Goal: Task Accomplishment & Management: Manage account settings

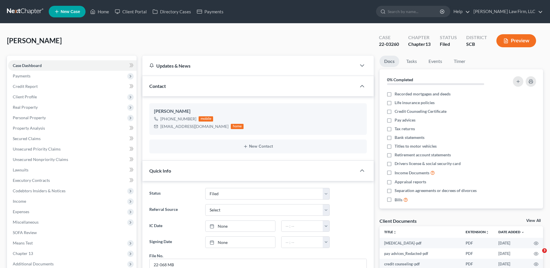
select select "2"
click at [18, 7] on link at bounding box center [25, 11] width 37 height 10
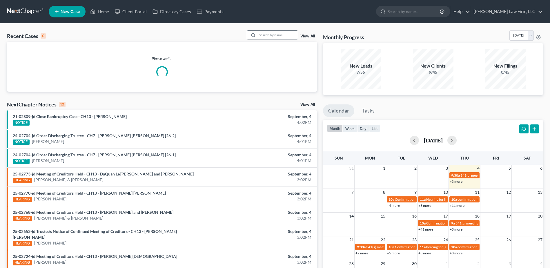
click at [287, 35] on input "search" at bounding box center [277, 35] width 41 height 8
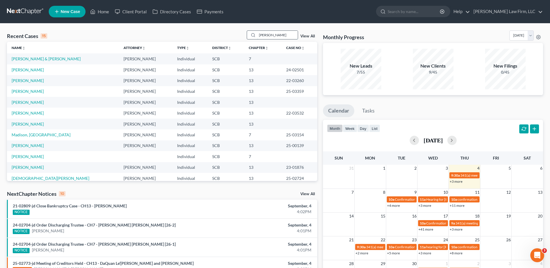
type input "stoltman"
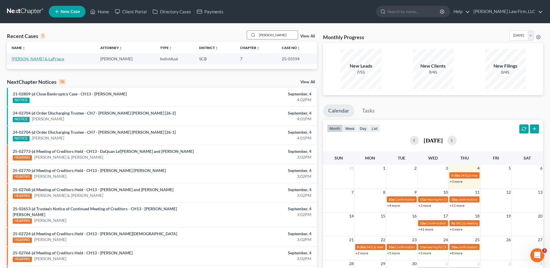
click at [29, 59] on link "Stoltman, Steven & LaPriece" at bounding box center [38, 58] width 52 height 5
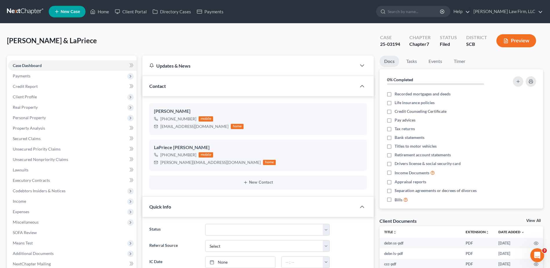
select select "0"
click at [32, 129] on span "Property Analysis" at bounding box center [29, 127] width 32 height 5
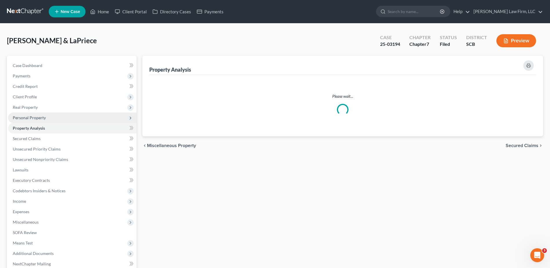
click at [28, 112] on span "Personal Property" at bounding box center [72, 117] width 128 height 10
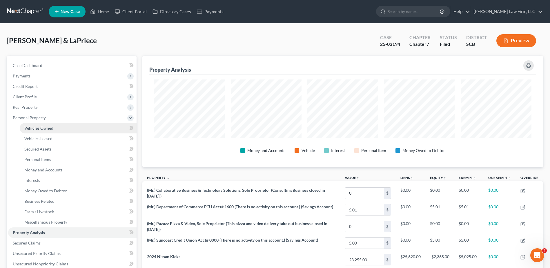
scroll to position [112, 400]
click at [43, 129] on span "Vehicles Owned" at bounding box center [38, 127] width 29 height 5
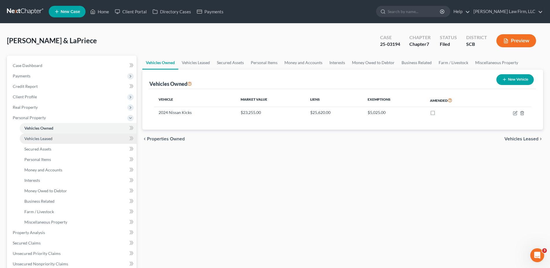
click at [45, 137] on span "Vehicles Leased" at bounding box center [38, 138] width 28 height 5
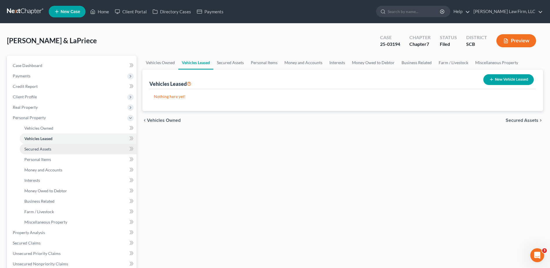
click at [48, 151] on link "Secured Assets" at bounding box center [78, 149] width 117 height 10
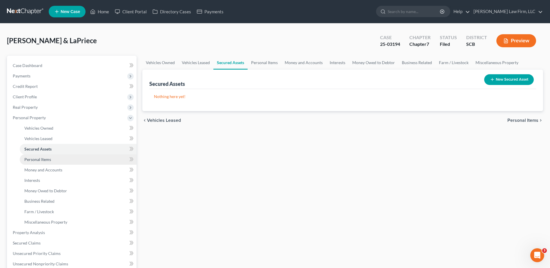
click at [50, 158] on span "Personal Items" at bounding box center [37, 159] width 27 height 5
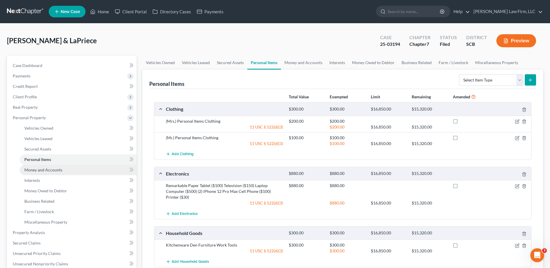
click at [41, 170] on span "Money and Accounts" at bounding box center [43, 169] width 38 height 5
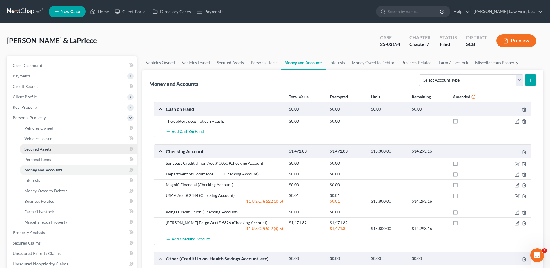
click at [37, 149] on span "Secured Assets" at bounding box center [37, 148] width 27 height 5
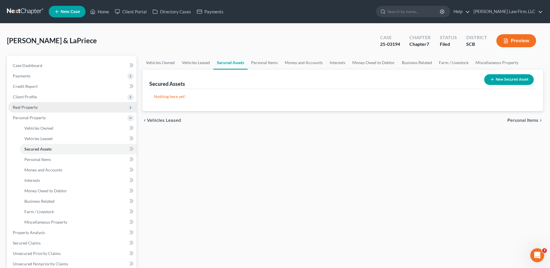
click at [31, 108] on span "Real Property" at bounding box center [25, 107] width 25 height 5
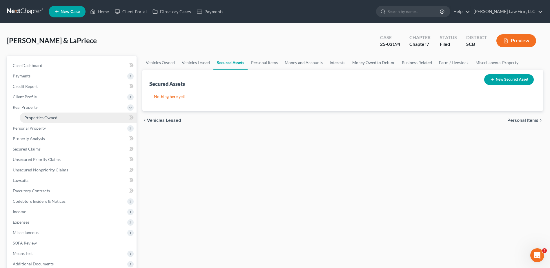
click at [35, 119] on span "Properties Owned" at bounding box center [40, 117] width 33 height 5
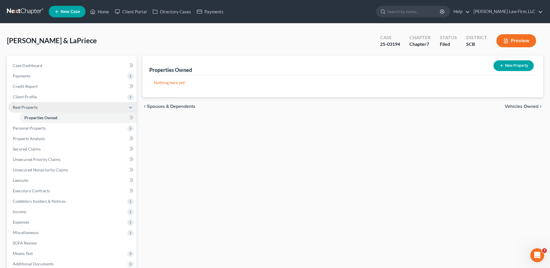
click at [30, 107] on span "Real Property" at bounding box center [25, 107] width 25 height 5
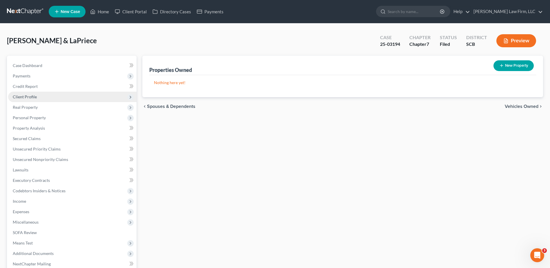
click at [30, 93] on span "Client Profile" at bounding box center [72, 97] width 128 height 10
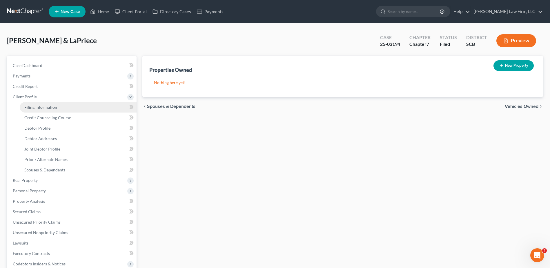
click at [45, 108] on span "Filing Information" at bounding box center [40, 107] width 33 height 5
select select "1"
select select "0"
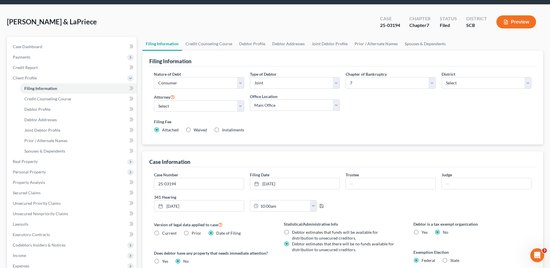
scroll to position [58, 0]
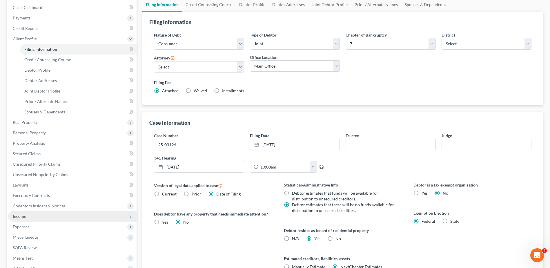
click at [25, 216] on span "Income" at bounding box center [19, 215] width 13 height 5
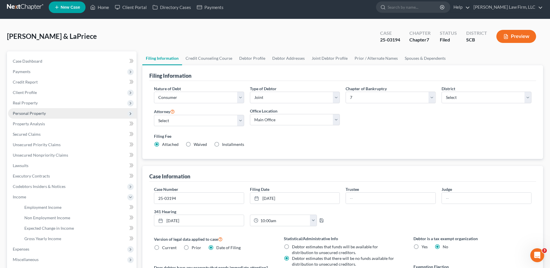
scroll to position [0, 0]
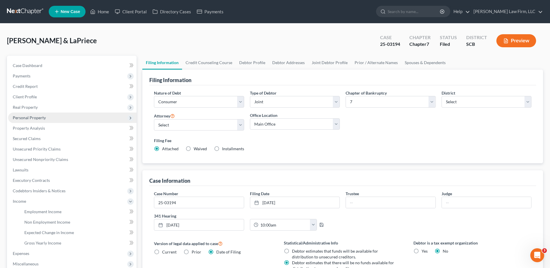
click at [31, 119] on span "Personal Property" at bounding box center [29, 117] width 33 height 5
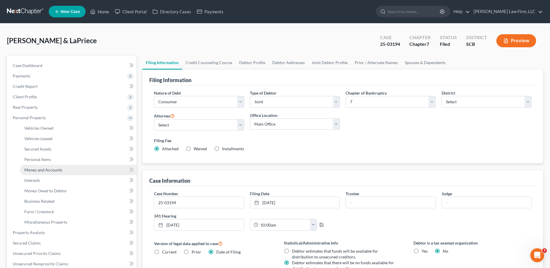
click at [47, 167] on span "Money and Accounts" at bounding box center [43, 169] width 38 height 5
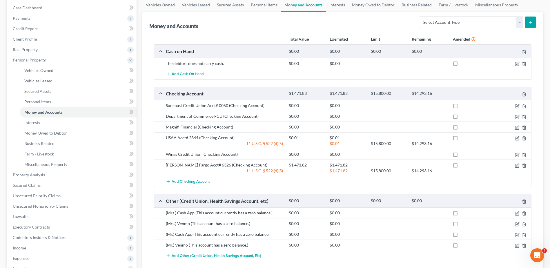
scroll to position [58, 0]
click at [517, 106] on icon "button" at bounding box center [516, 105] width 5 height 5
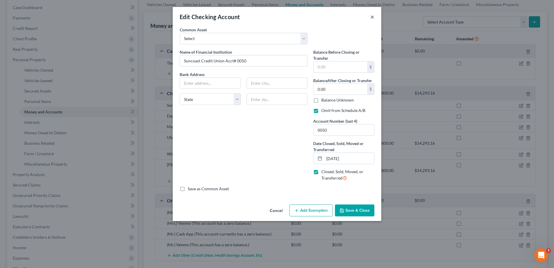
click at [373, 17] on button "×" at bounding box center [372, 16] width 4 height 7
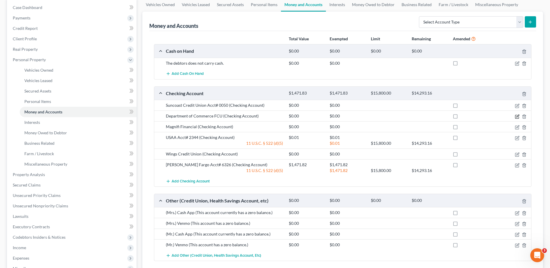
click at [516, 116] on icon "button" at bounding box center [516, 116] width 5 height 5
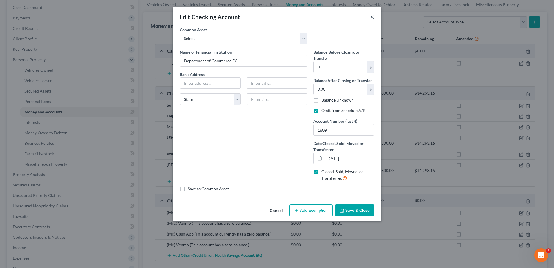
click at [371, 16] on button "×" at bounding box center [372, 16] width 4 height 7
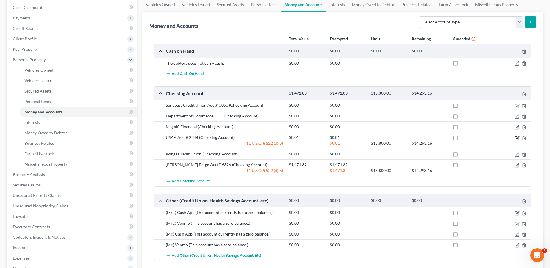
click at [516, 138] on icon "button" at bounding box center [517, 137] width 3 height 3
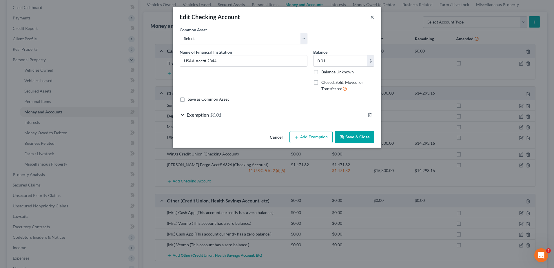
click at [374, 18] on button "×" at bounding box center [372, 16] width 4 height 7
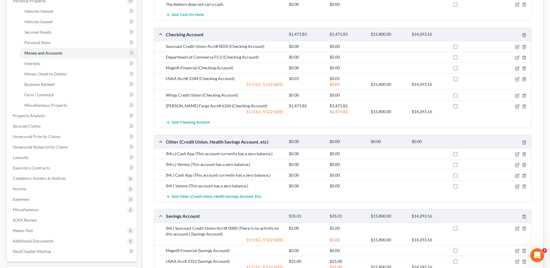
scroll to position [0, 0]
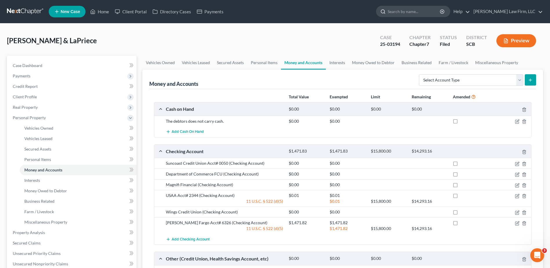
click at [432, 10] on input "search" at bounding box center [413, 11] width 53 height 11
type input "sutmer-jacob"
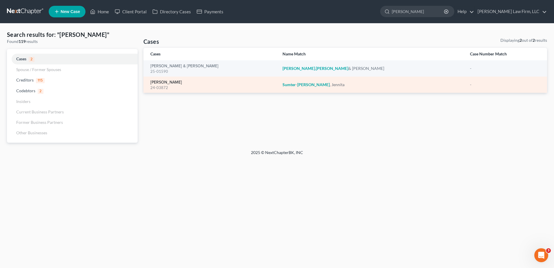
click at [179, 83] on link "Sumter-Jacobs, Jennita" at bounding box center [166, 82] width 32 height 4
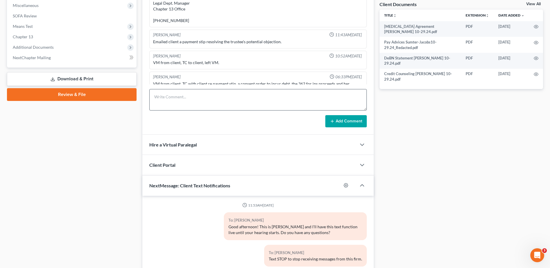
scroll to position [110, 0]
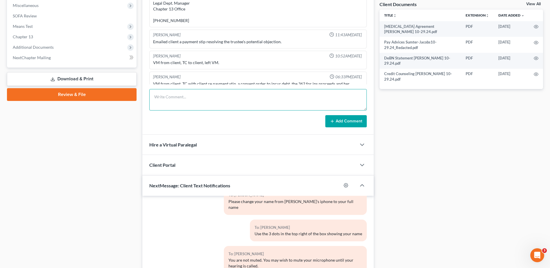
click at [178, 101] on textarea at bounding box center [257, 99] width 217 height 21
type textarea "Order Auth debtor incur debt for car purchase entered, emailed/served copy to c…"
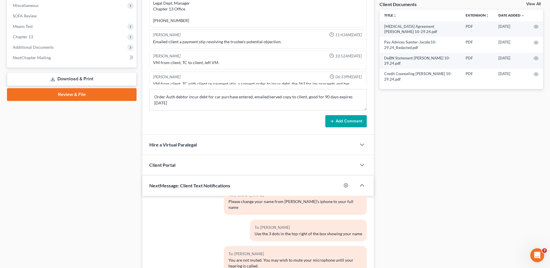
click at [346, 118] on button "Add Comment" at bounding box center [345, 121] width 41 height 12
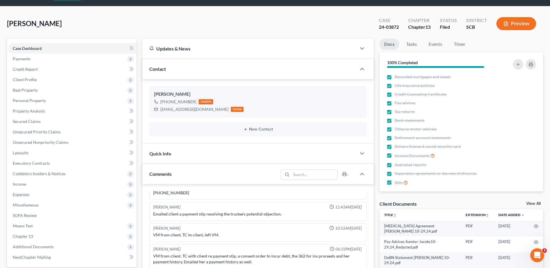
scroll to position [0, 0]
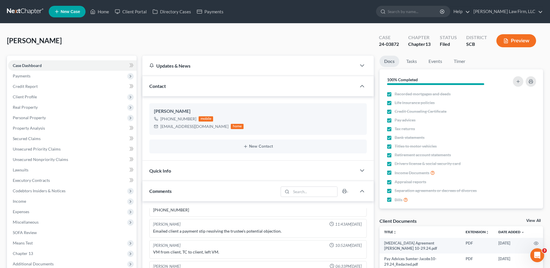
drag, startPoint x: 27, startPoint y: 14, endPoint x: 6, endPoint y: 12, distance: 21.5
click at [27, 14] on link at bounding box center [25, 11] width 37 height 10
